Goal: Information Seeking & Learning: Learn about a topic

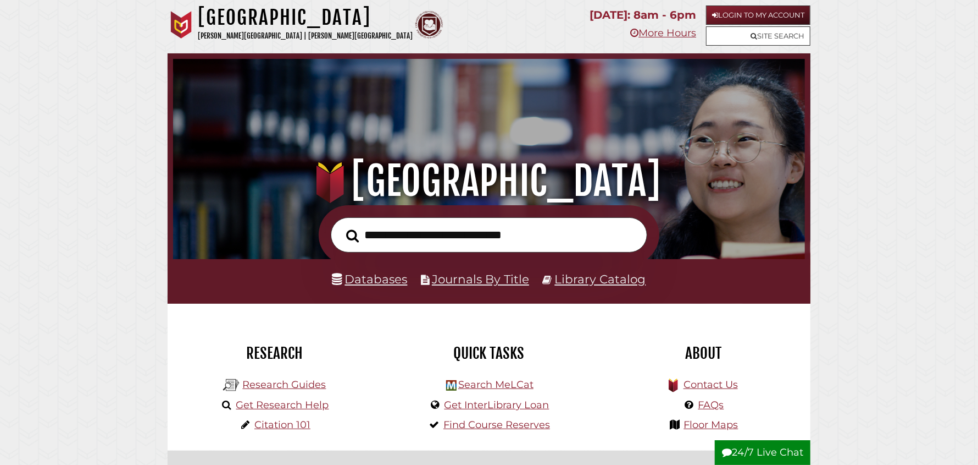
scroll to position [208, 627]
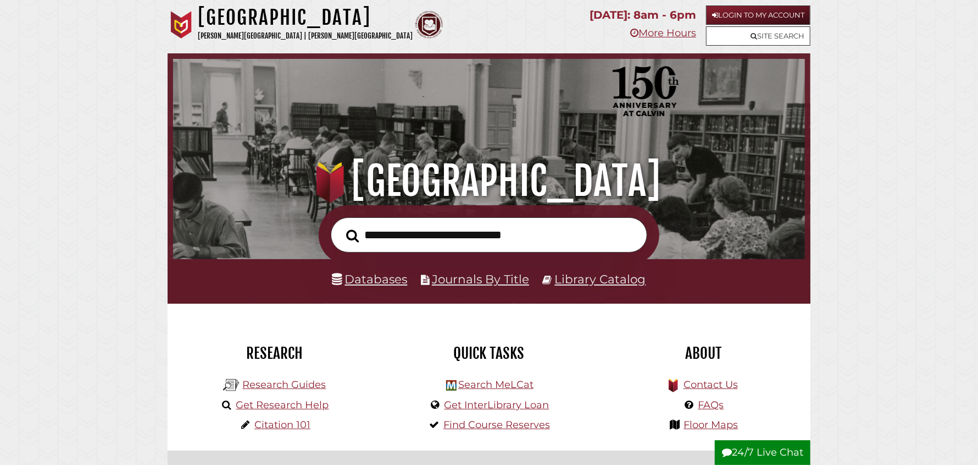
scroll to position [208, 627]
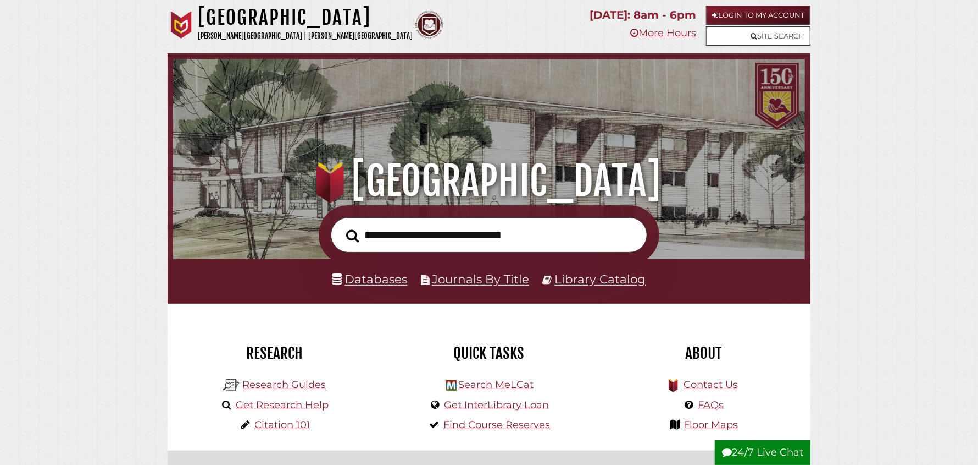
scroll to position [208, 627]
click at [751, 35] on icon at bounding box center [754, 35] width 7 height 7
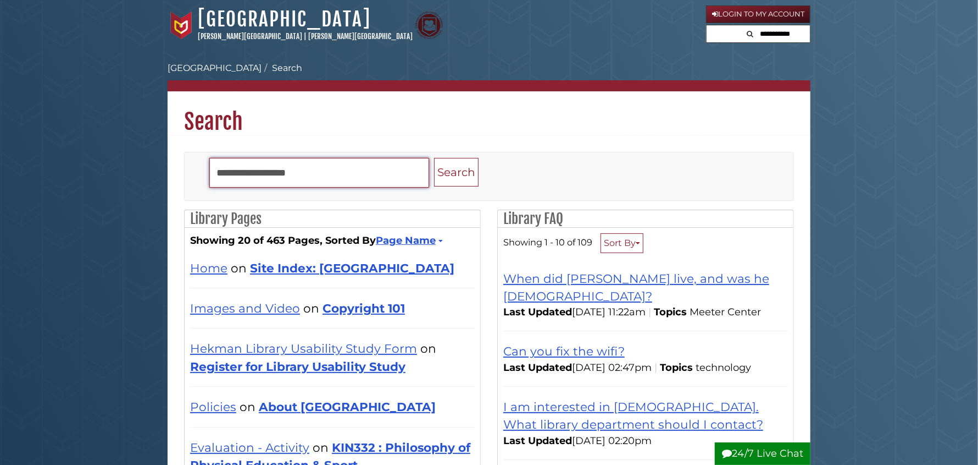
click at [267, 168] on input "Search" at bounding box center [319, 173] width 220 height 30
type input "******"
click at [434, 158] on button "Search" at bounding box center [456, 172] width 45 height 29
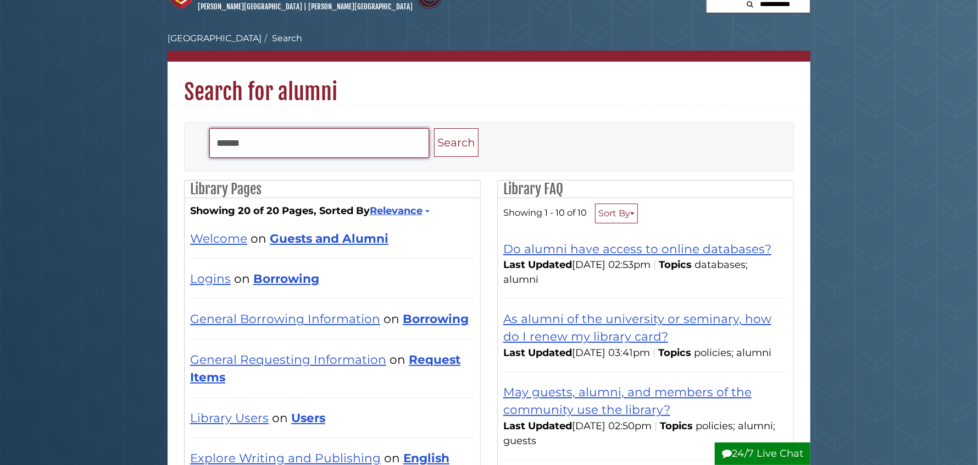
scroll to position [54, 0]
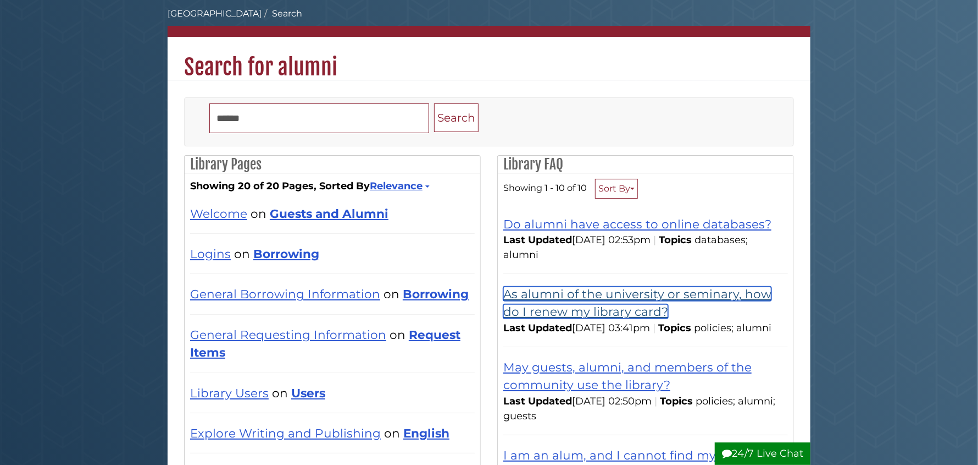
click at [600, 294] on link "As alumni of the university or seminary, how do I renew my library card?" at bounding box center [638, 302] width 268 height 32
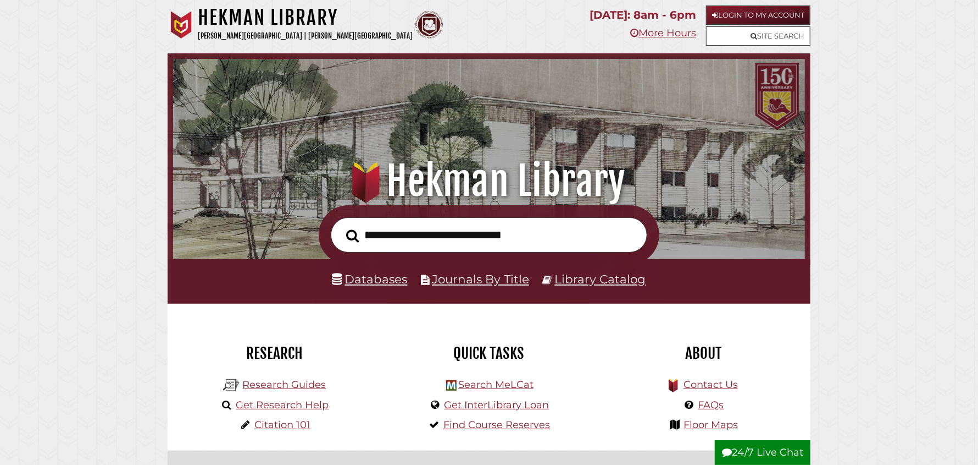
scroll to position [208, 627]
click at [305, 386] on link "Research Guides" at bounding box center [284, 384] width 84 height 12
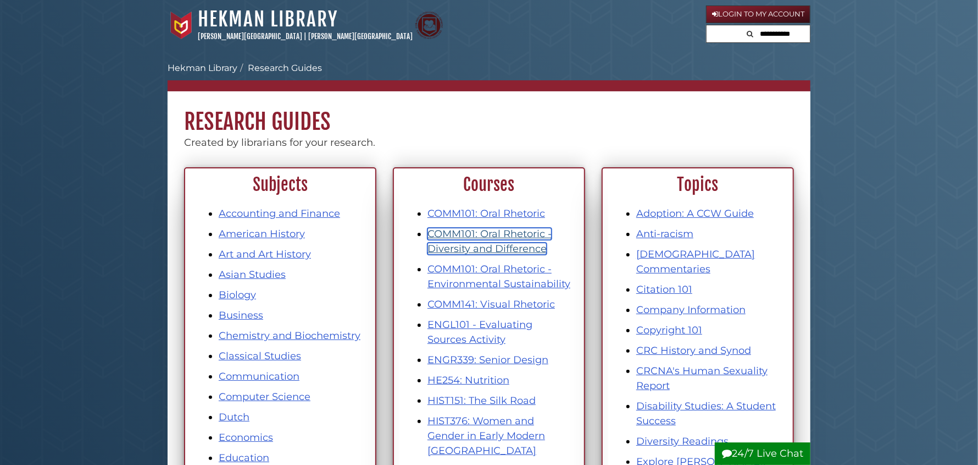
click at [506, 242] on link "COMM101: Oral Rhetoric - Diversity and Difference" at bounding box center [490, 241] width 124 height 27
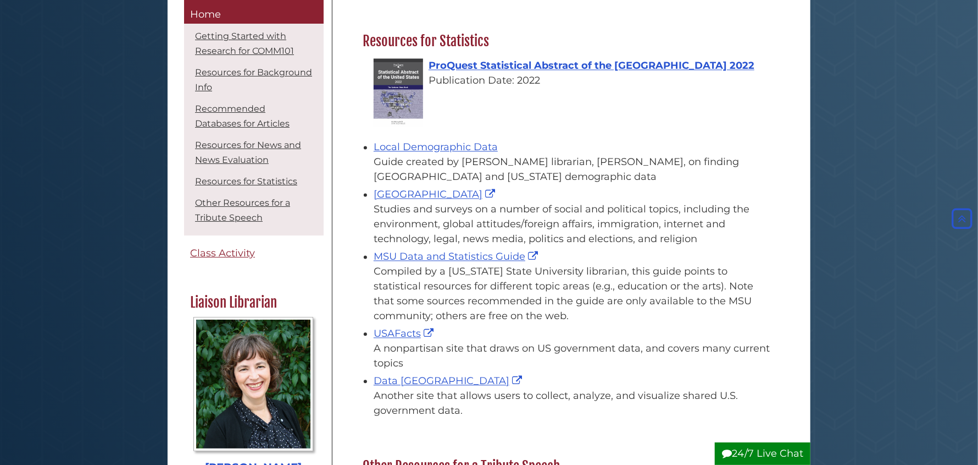
scroll to position [1319, 0]
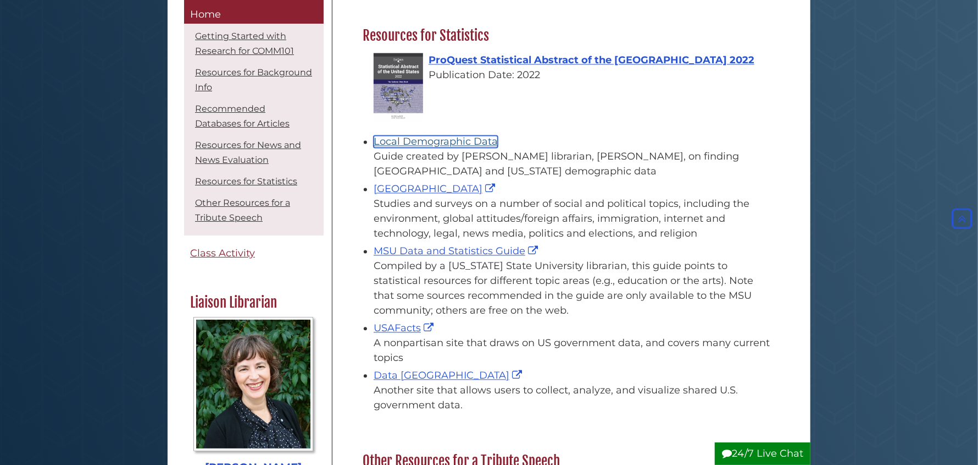
click at [469, 143] on link "Local Demographic Data" at bounding box center [436, 141] width 124 height 12
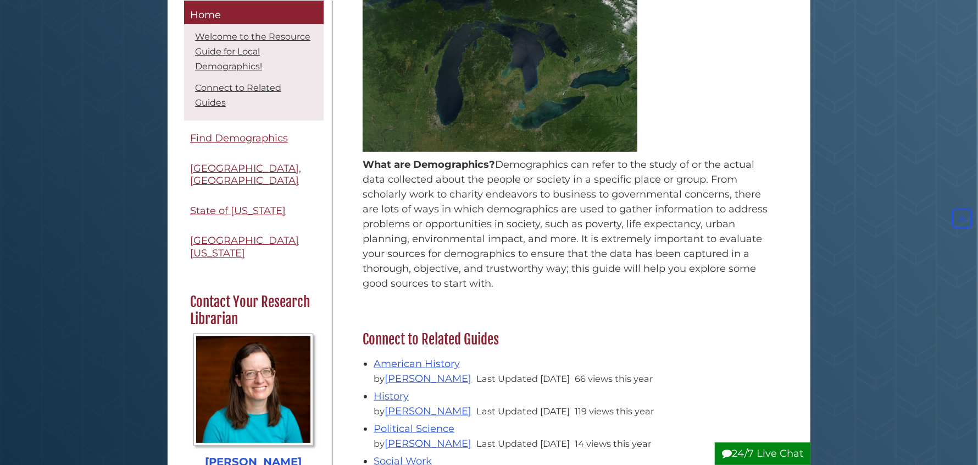
scroll to position [274, 0]
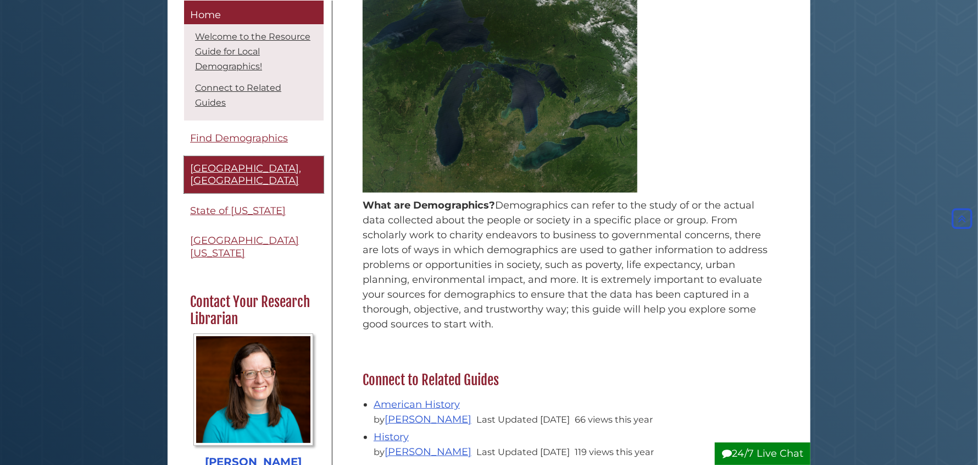
click at [224, 164] on span "[GEOGRAPHIC_DATA], [GEOGRAPHIC_DATA]" at bounding box center [245, 174] width 111 height 25
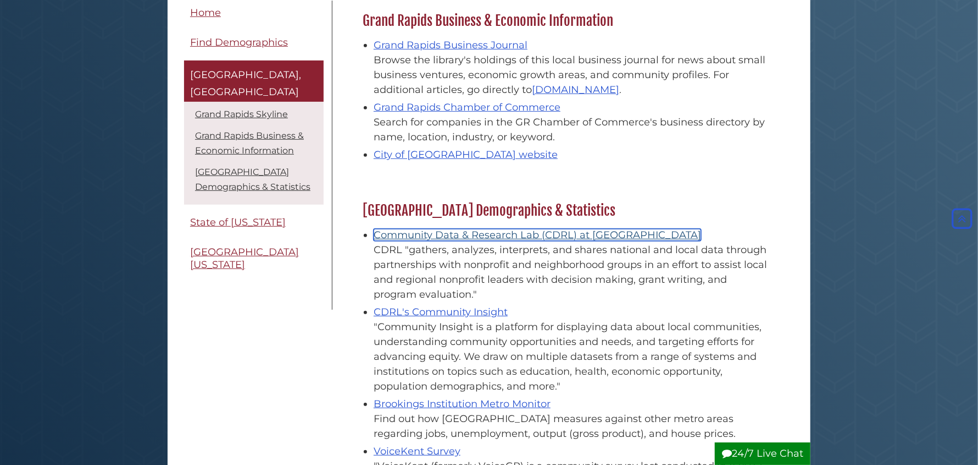
scroll to position [494, 0]
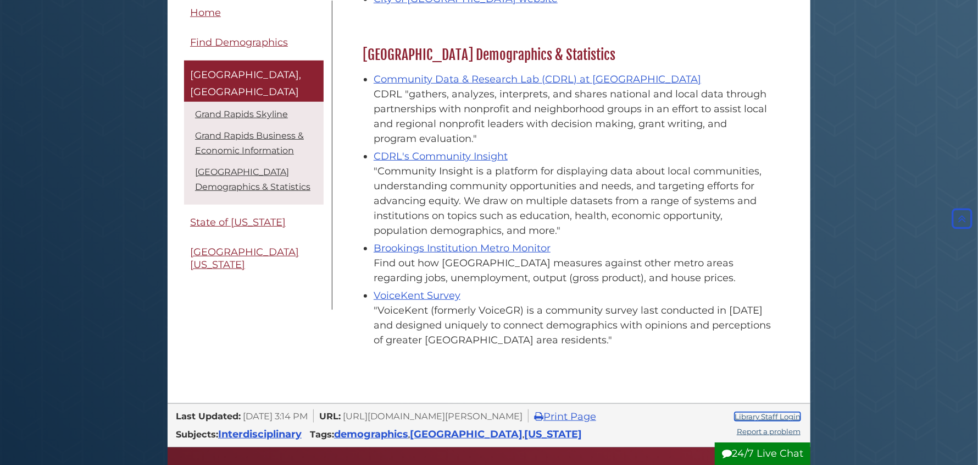
click at [784, 418] on link "Library Staff Login" at bounding box center [768, 416] width 66 height 9
